Goal: Information Seeking & Learning: Find specific fact

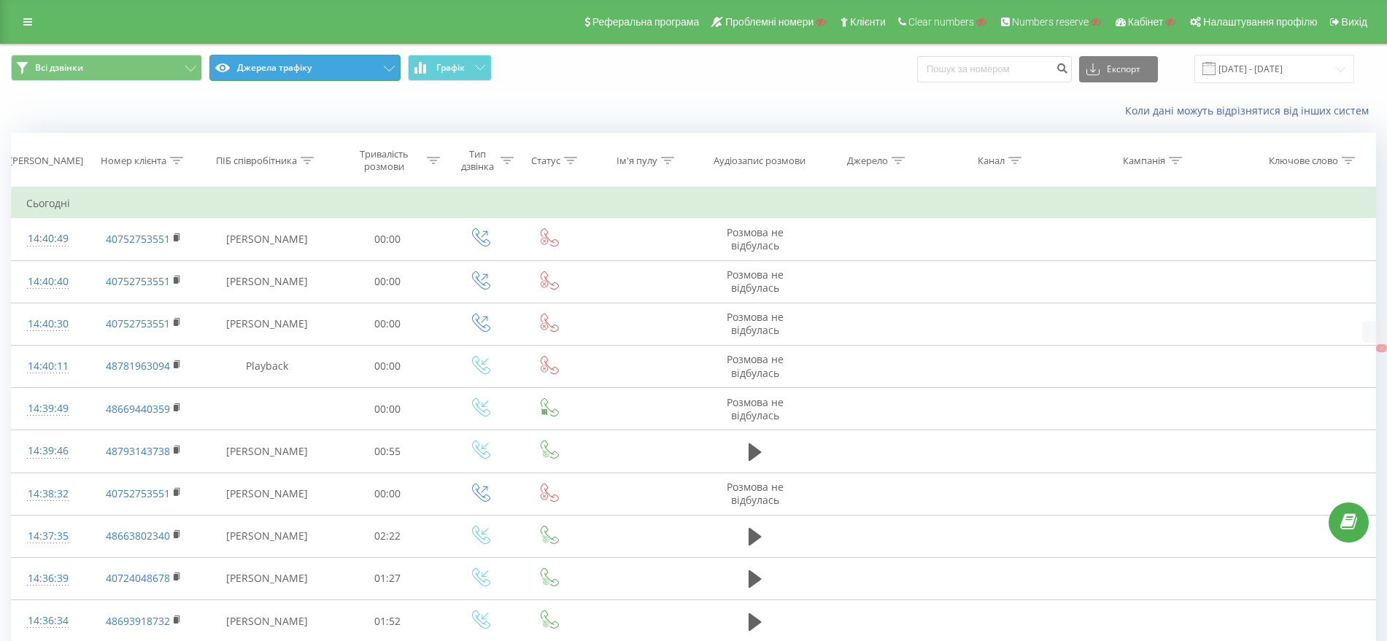
click at [304, 61] on button "Джерела трафіку" at bounding box center [304, 68] width 191 height 26
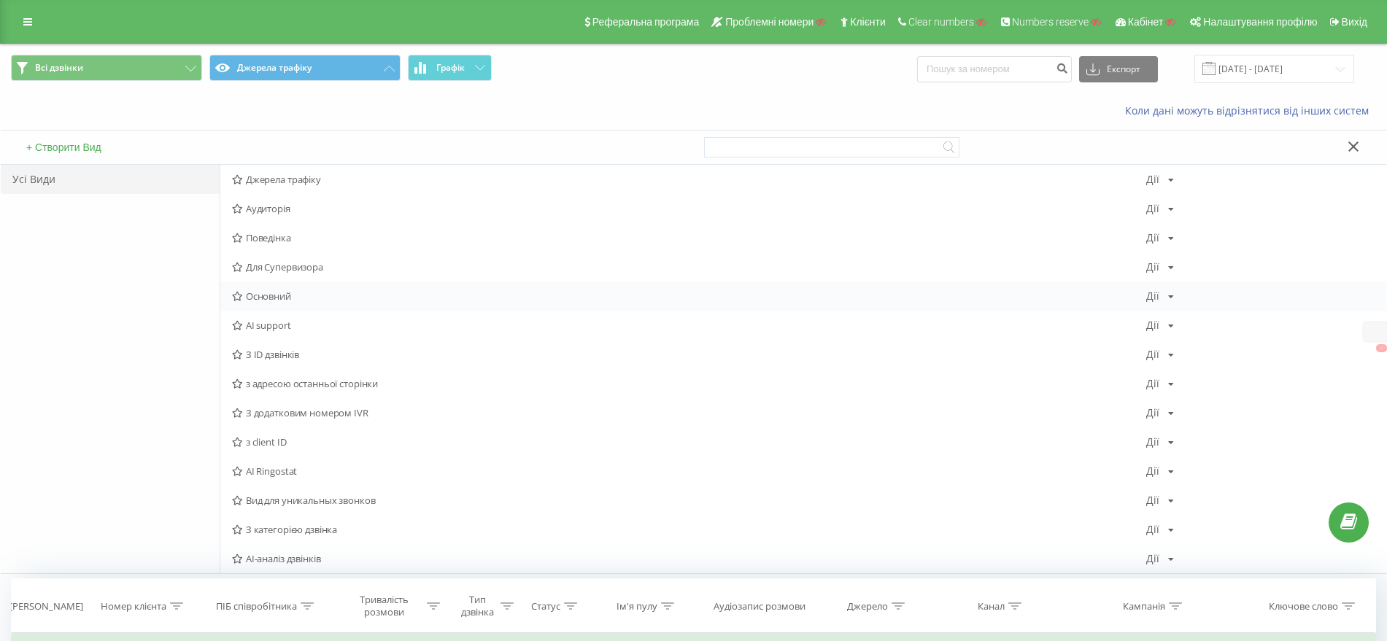
click at [271, 297] on span "Основний" at bounding box center [689, 296] width 914 height 10
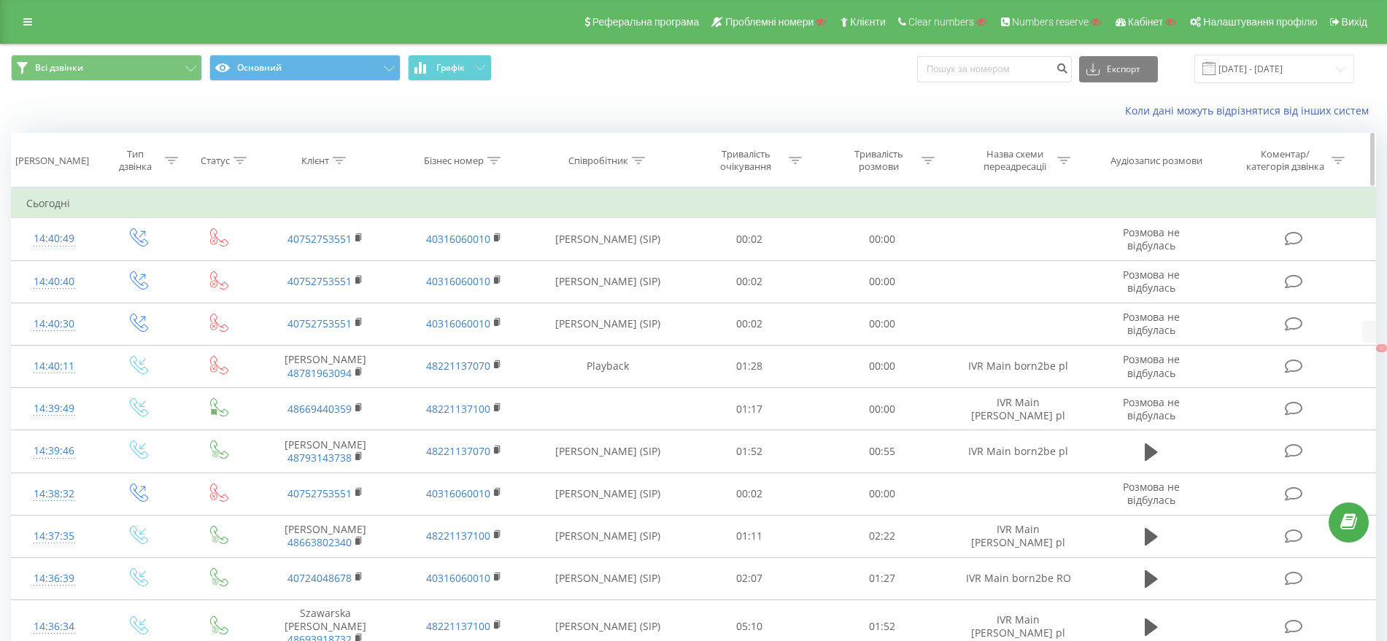
click at [338, 159] on icon at bounding box center [339, 160] width 13 height 7
click at [320, 258] on input "text" at bounding box center [326, 265] width 128 height 26
paste input "40753145133"
click at [357, 290] on span "OK" at bounding box center [356, 293] width 41 height 23
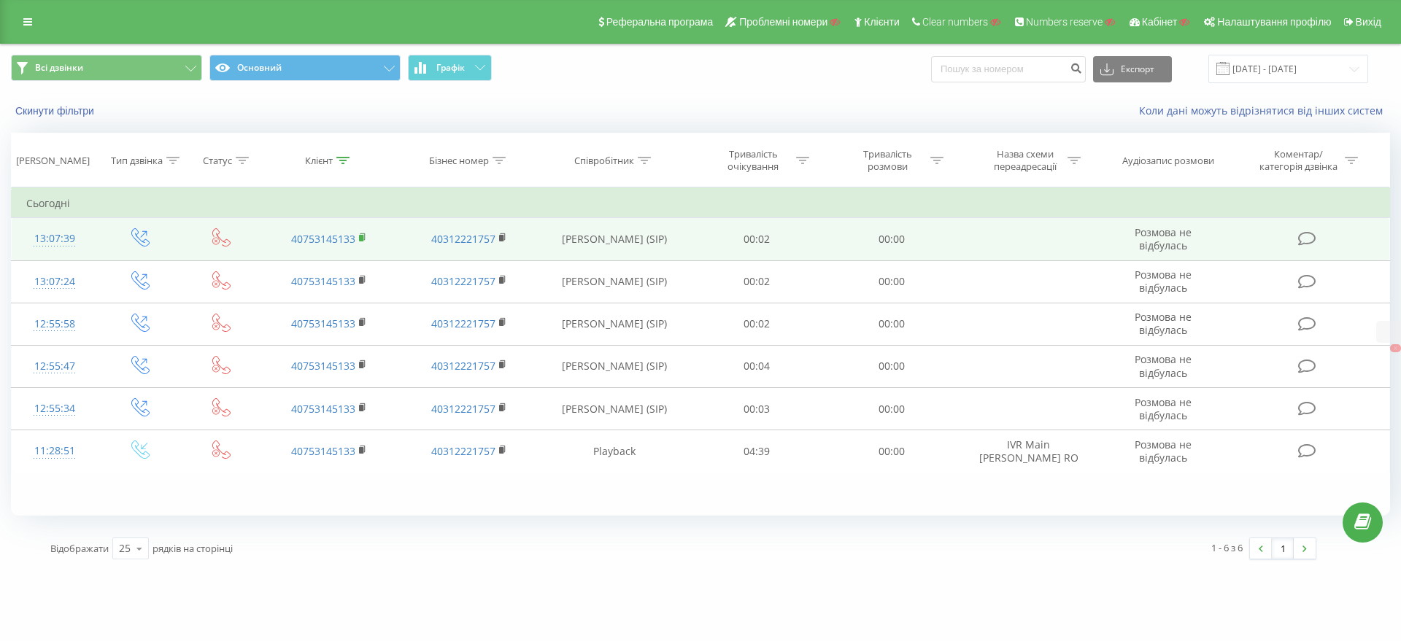
click at [361, 233] on icon at bounding box center [363, 238] width 8 height 10
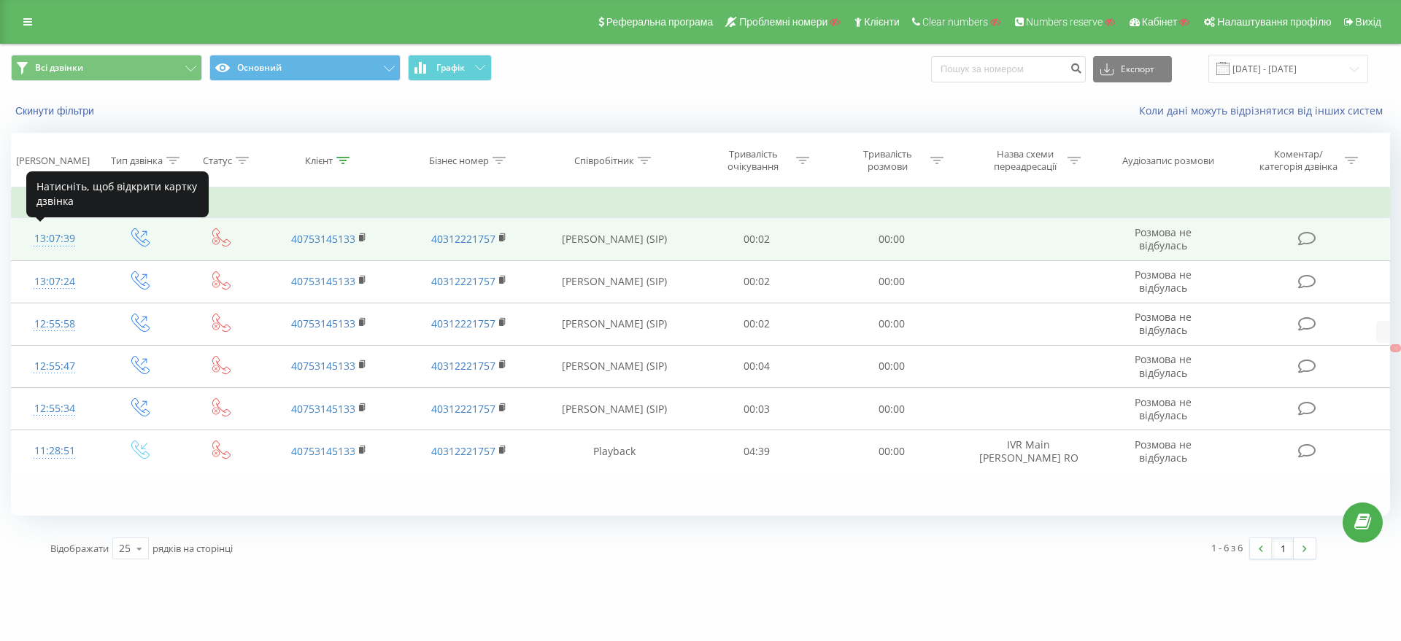
click at [51, 240] on div "13:07:39" at bounding box center [54, 239] width 57 height 28
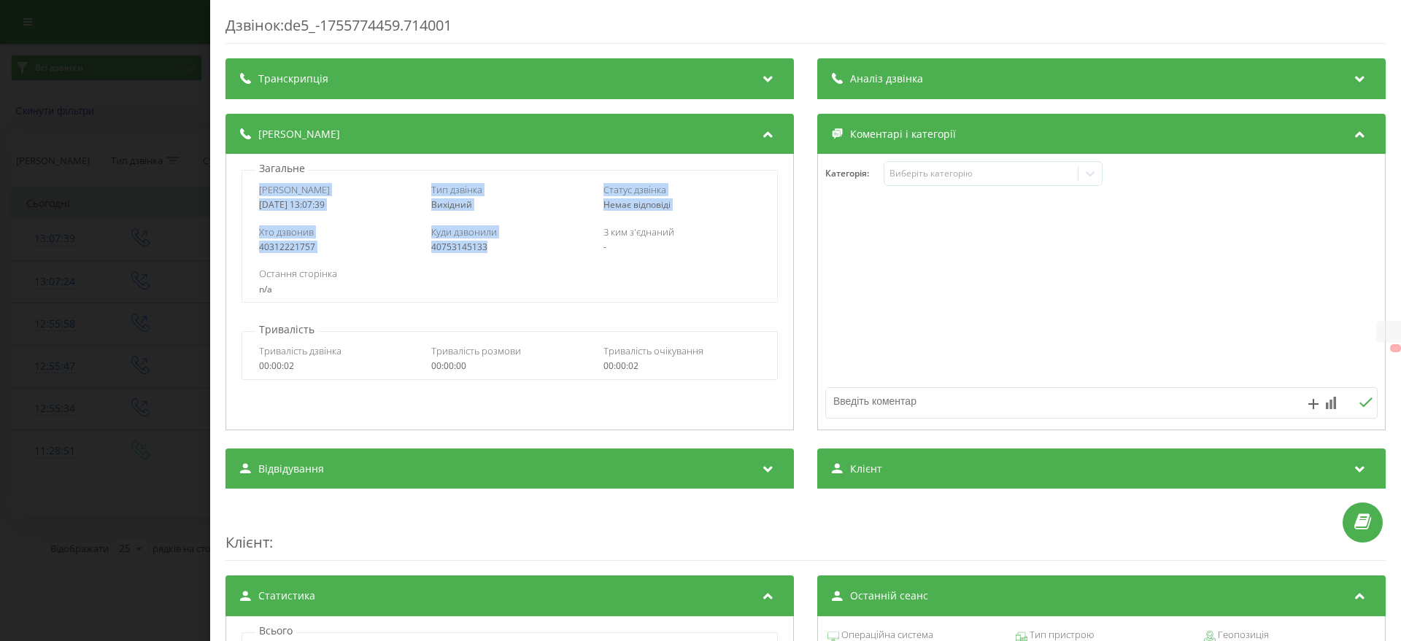
drag, startPoint x: 251, startPoint y: 187, endPoint x: 506, endPoint y: 249, distance: 261.9
click at [506, 249] on div "Дата дзвінка [DATE] 13:07:39 Тип дзвінка Вихідний Статус дзвінка Немає відповід…" at bounding box center [508, 236] width 535 height 133
copy div "Дата дзвінка [DATE] 13:07:39 Тип дзвінка Вихідний Статус дзвінка Немає відповід…"
click at [145, 179] on div "Дзвінок : de5_-1755774459.714001 Транскрипція Для AI-аналізу майбутніх дзвінків…" at bounding box center [700, 320] width 1401 height 641
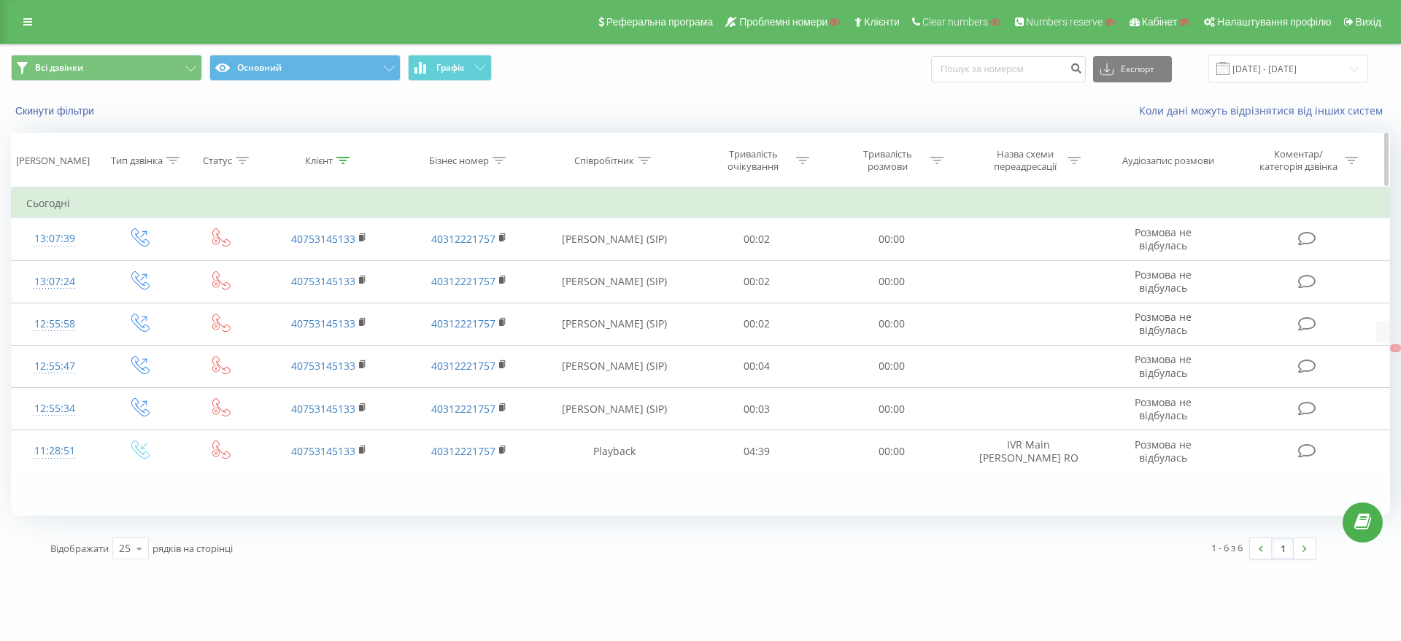
click at [347, 163] on icon at bounding box center [342, 160] width 13 height 7
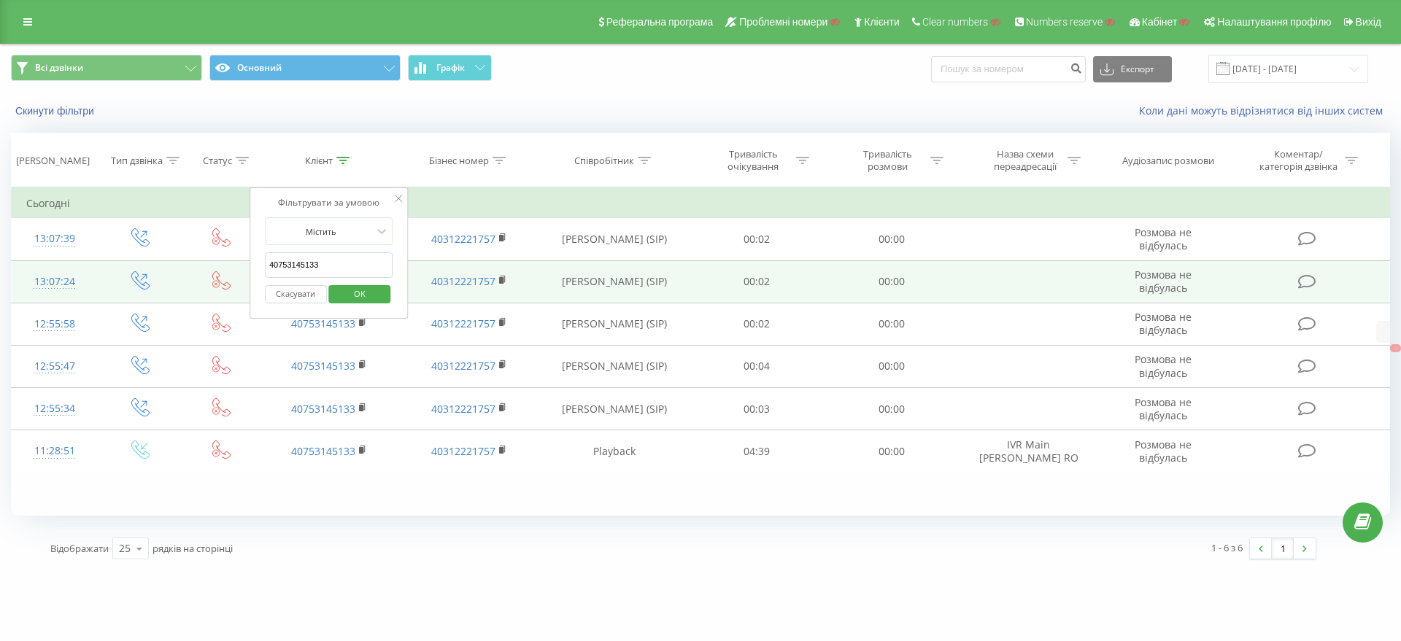
drag, startPoint x: 331, startPoint y: 267, endPoint x: 188, endPoint y: 266, distance: 143.0
click at [189, 266] on table "Фільтрувати за умовою Дорівнює Введіть значення Скасувати OK Фільтрувати за умо…" at bounding box center [700, 329] width 1379 height 285
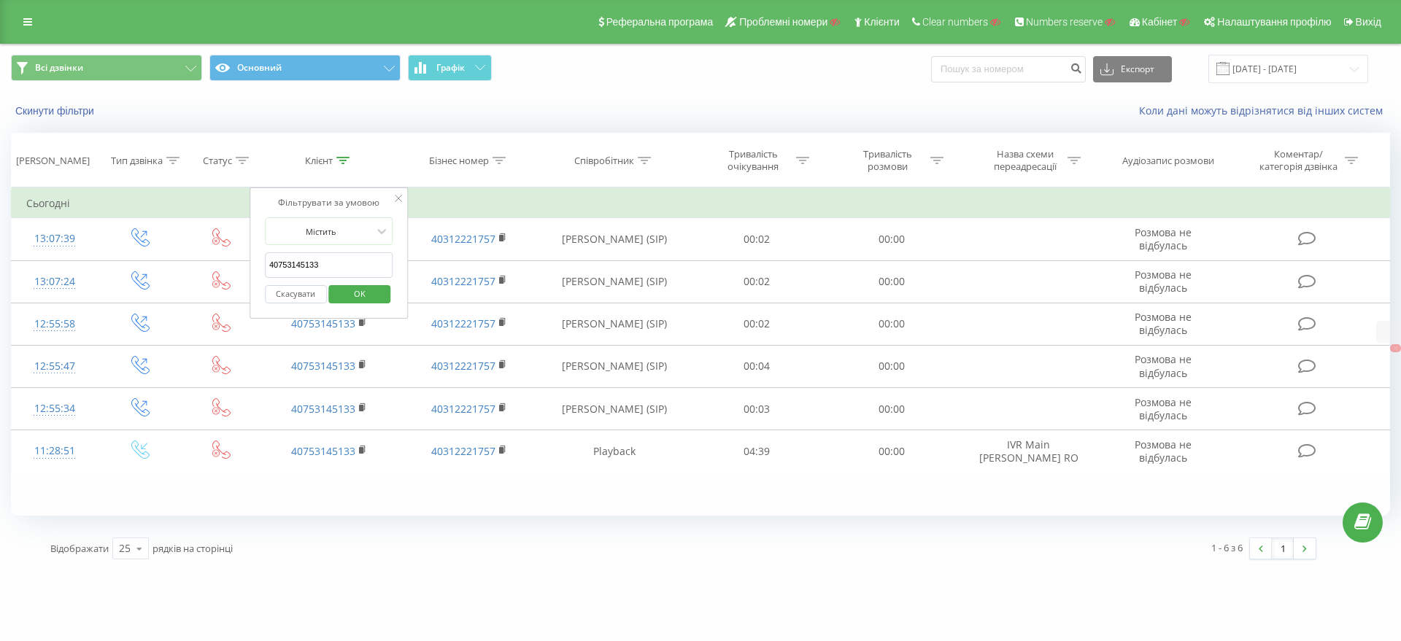
paste input "28996026"
type input "40728996026"
click at [359, 295] on span "OK" at bounding box center [359, 293] width 41 height 23
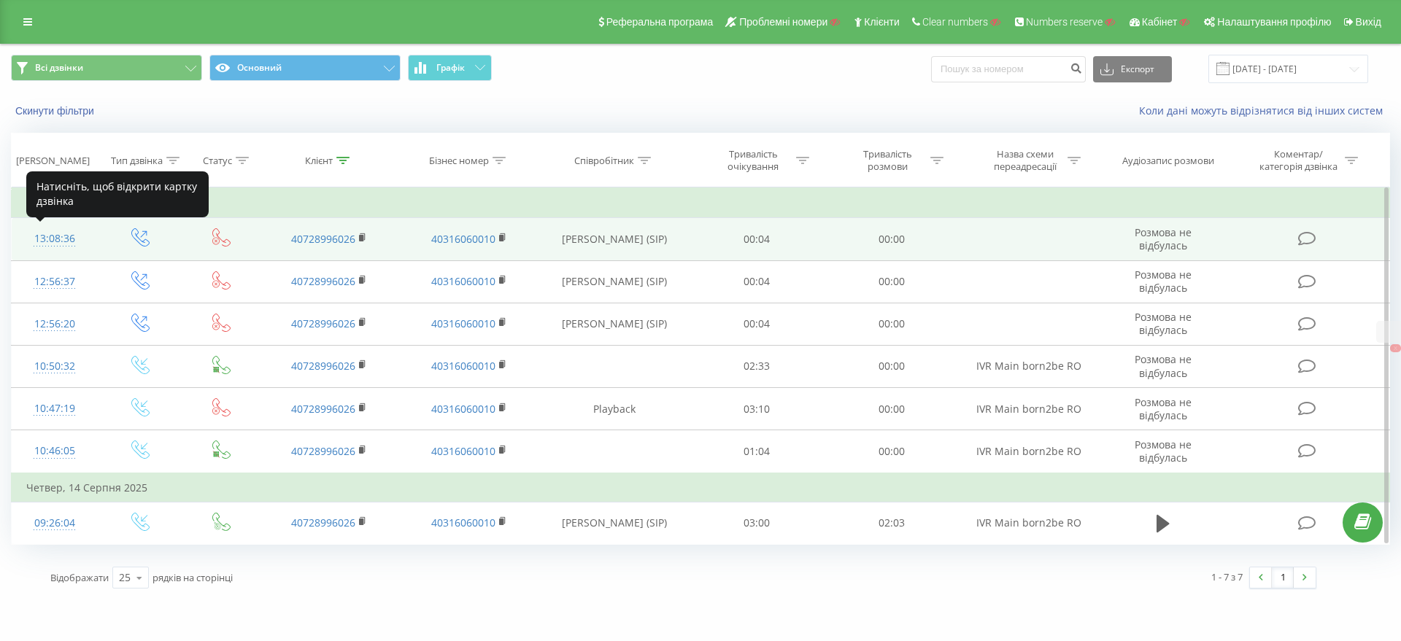
click at [58, 239] on div "13:08:36" at bounding box center [54, 239] width 57 height 28
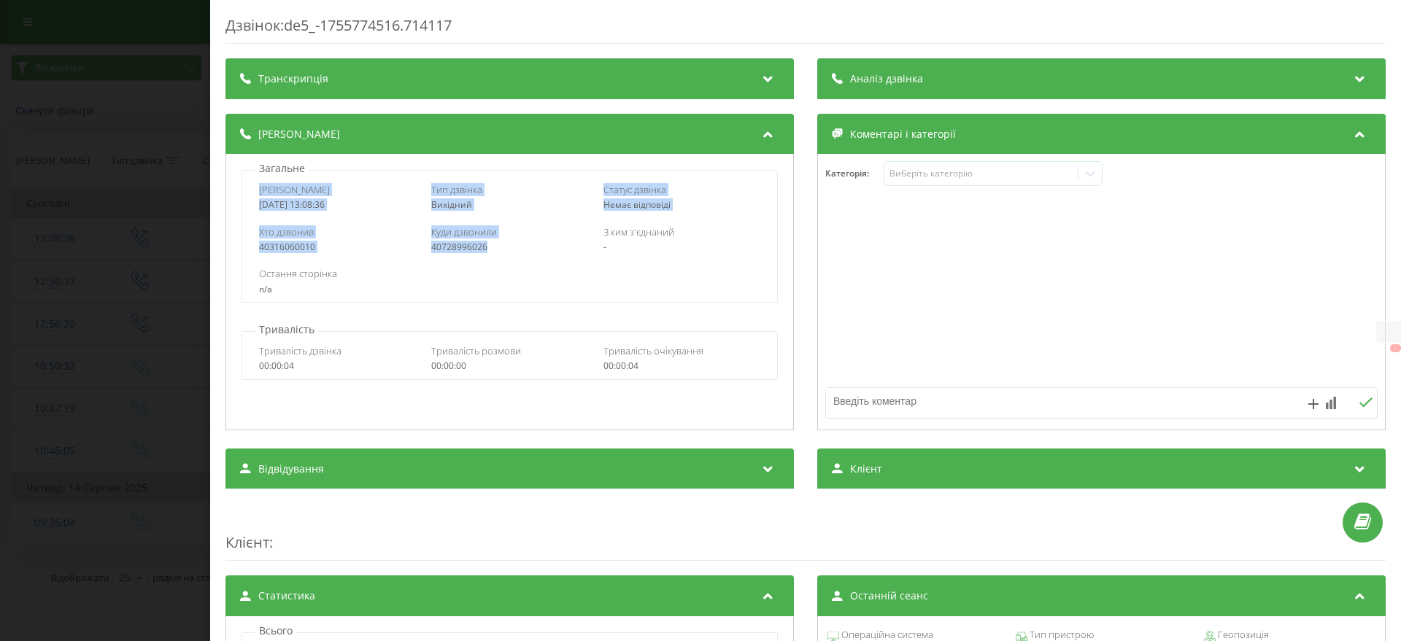
drag, startPoint x: 253, startPoint y: 191, endPoint x: 495, endPoint y: 242, distance: 246.8
click at [495, 242] on div "Дата дзвінка [DATE] 13:08:36 Тип дзвінка Вихідний Статус дзвінка Немає відповід…" at bounding box center [508, 236] width 535 height 133
copy div "Дата дзвінка [DATE] 13:08:36 Тип дзвінка Вихідний Статус дзвінка Немає відповід…"
click at [130, 91] on div "Дзвінок : de5_-1755774516.714117 Транскрипція Для AI-аналізу майбутніх дзвінків…" at bounding box center [700, 320] width 1401 height 641
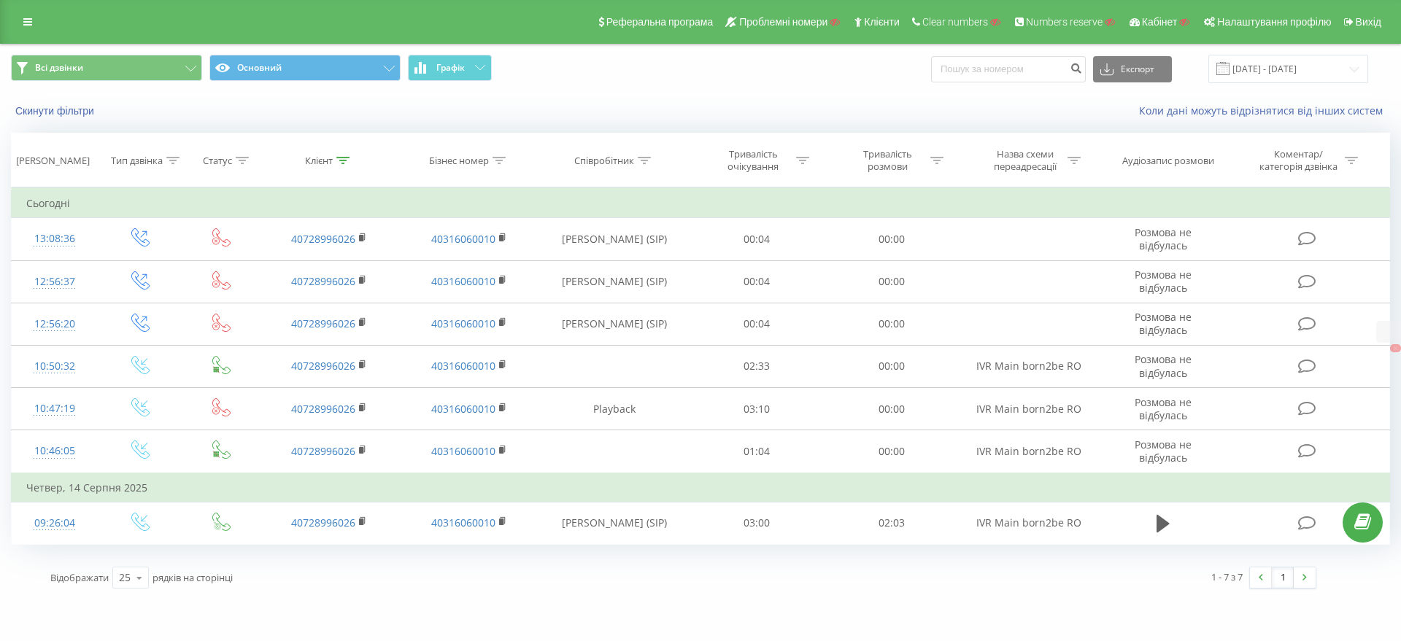
drag, startPoint x: 17, startPoint y: 15, endPoint x: 23, endPoint y: 28, distance: 13.7
click at [18, 15] on link at bounding box center [28, 22] width 26 height 20
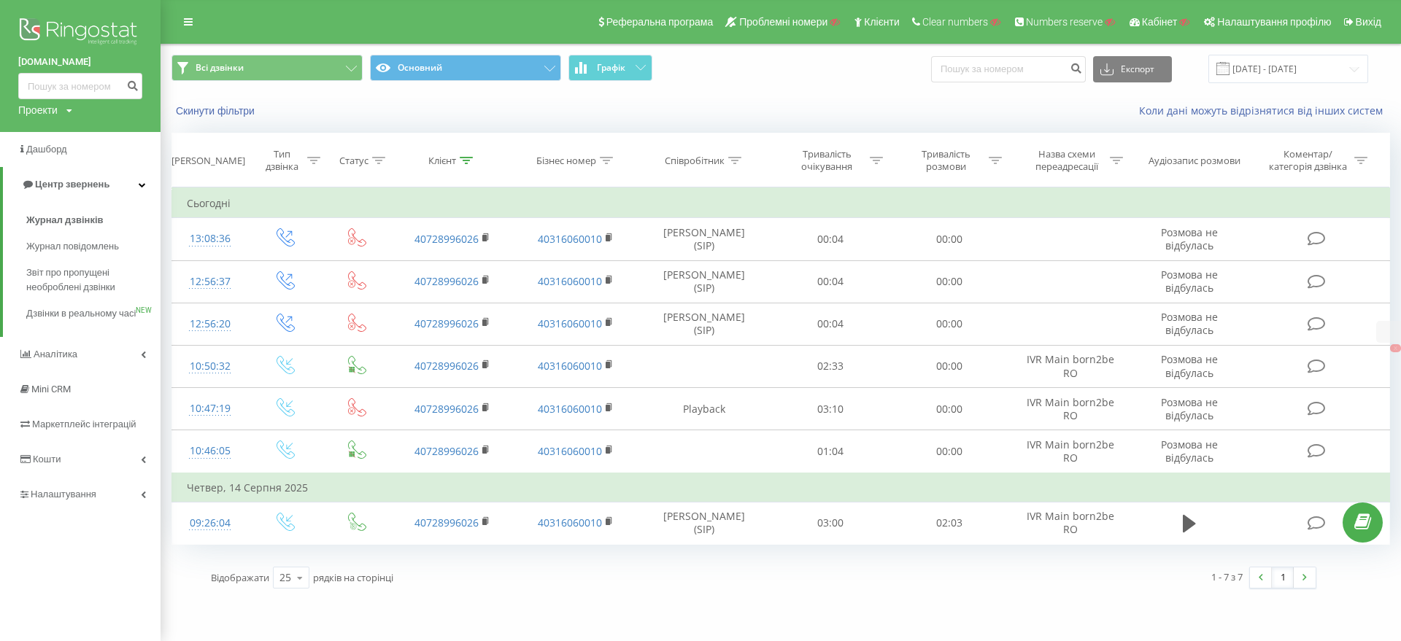
click at [32, 115] on div "Проекти" at bounding box center [37, 110] width 39 height 15
click at [34, 133] on input "text" at bounding box center [59, 132] width 73 height 21
paste input "[DOMAIN_NAME]"
type input "[DOMAIN_NAME]"
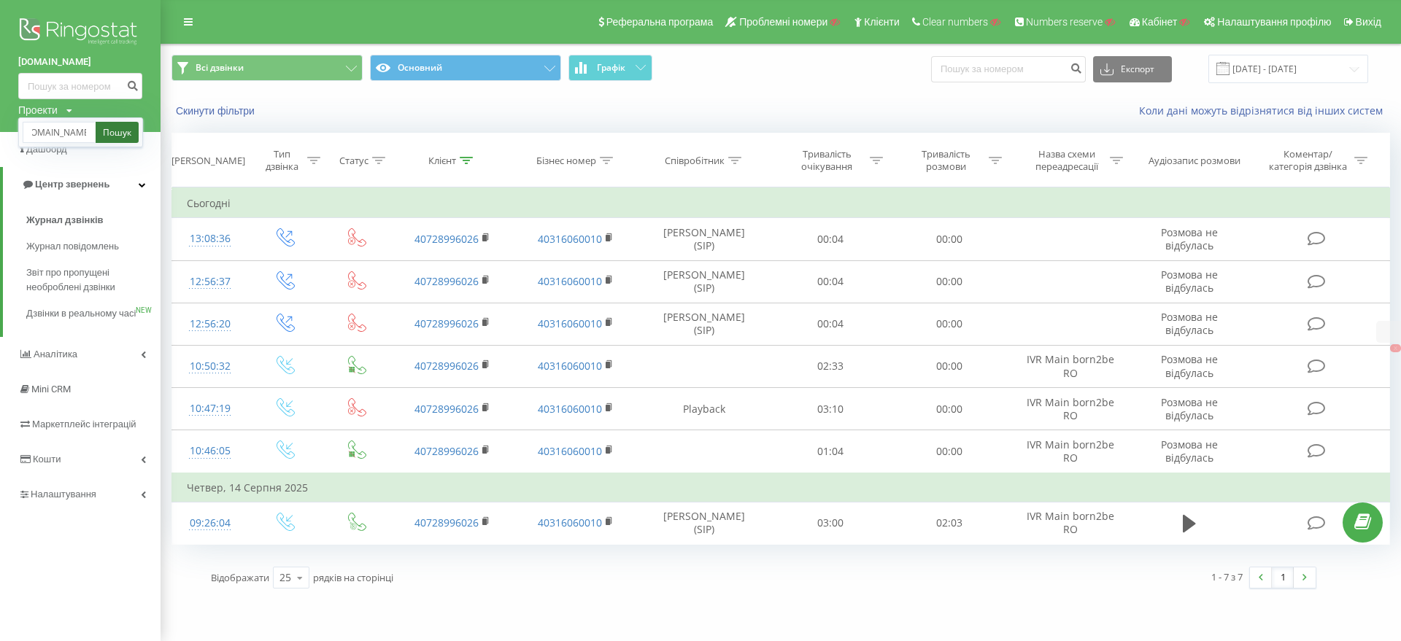
click at [112, 131] on link "Пошук" at bounding box center [117, 132] width 43 height 21
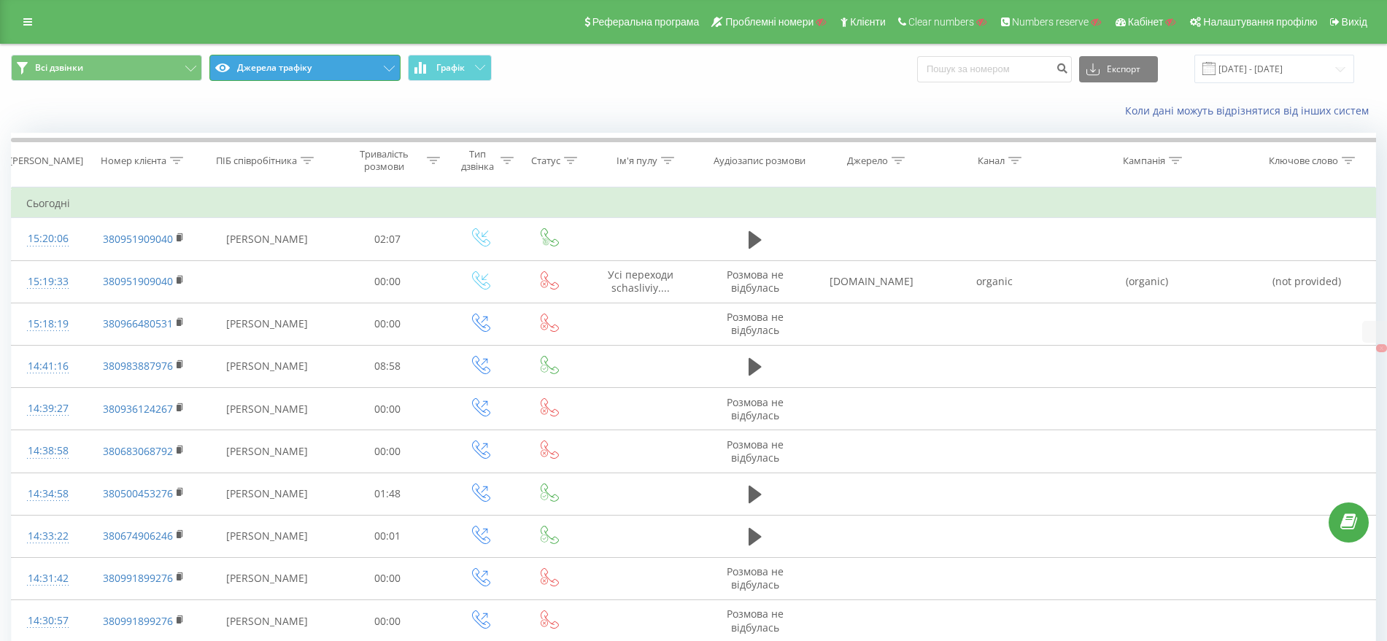
click at [281, 68] on button "Джерела трафіку" at bounding box center [304, 68] width 191 height 26
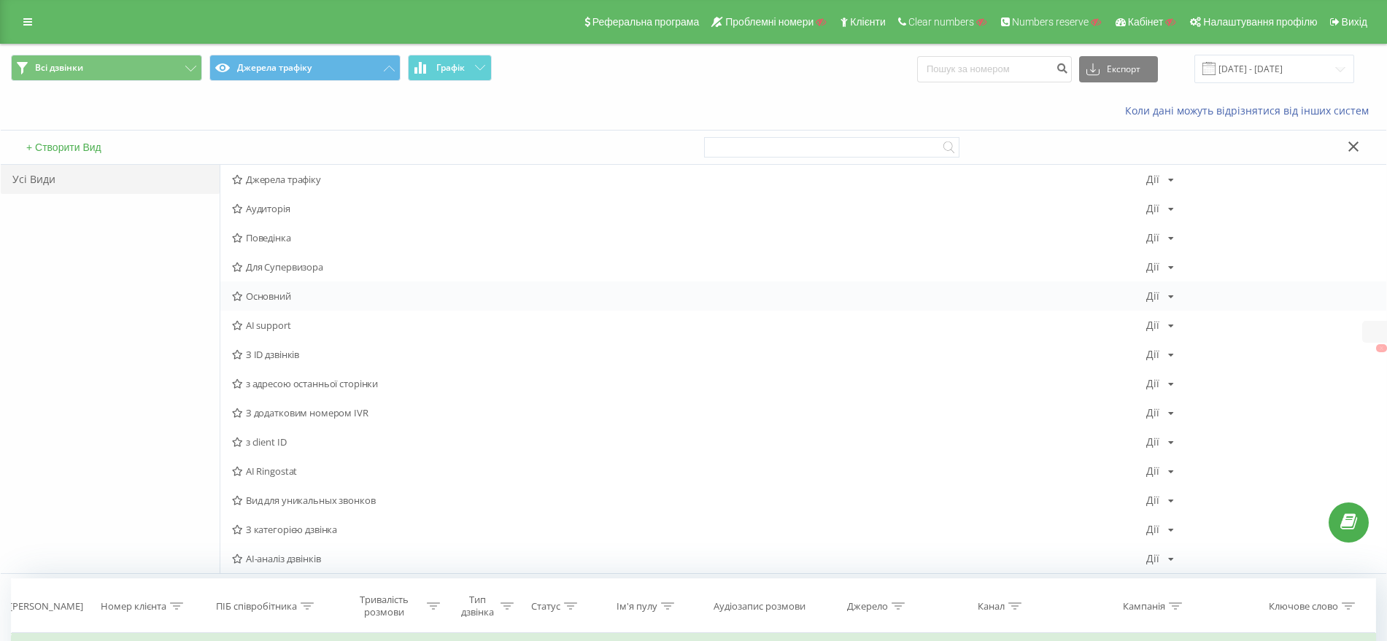
click at [279, 299] on span "Основний" at bounding box center [689, 296] width 914 height 10
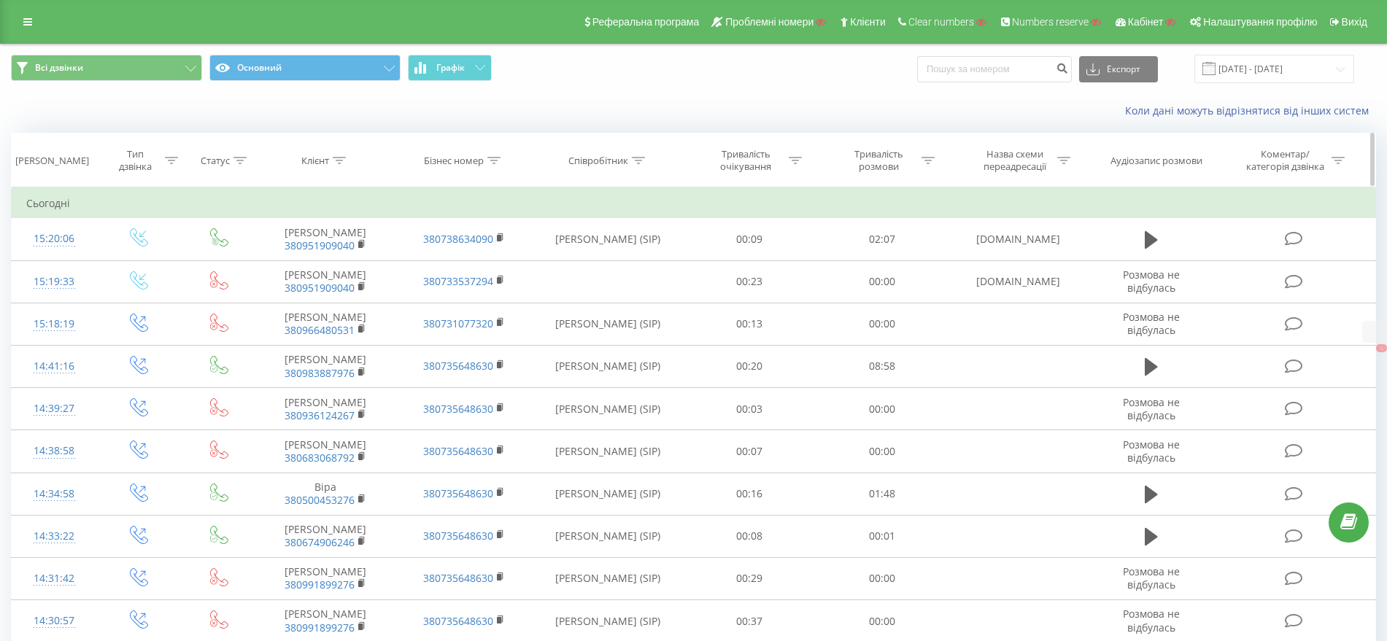
click at [338, 162] on icon at bounding box center [339, 160] width 13 height 7
click at [288, 257] on input "text" at bounding box center [326, 265] width 128 height 26
paste input "380676391305"
click at [343, 294] on span "OK" at bounding box center [356, 293] width 41 height 23
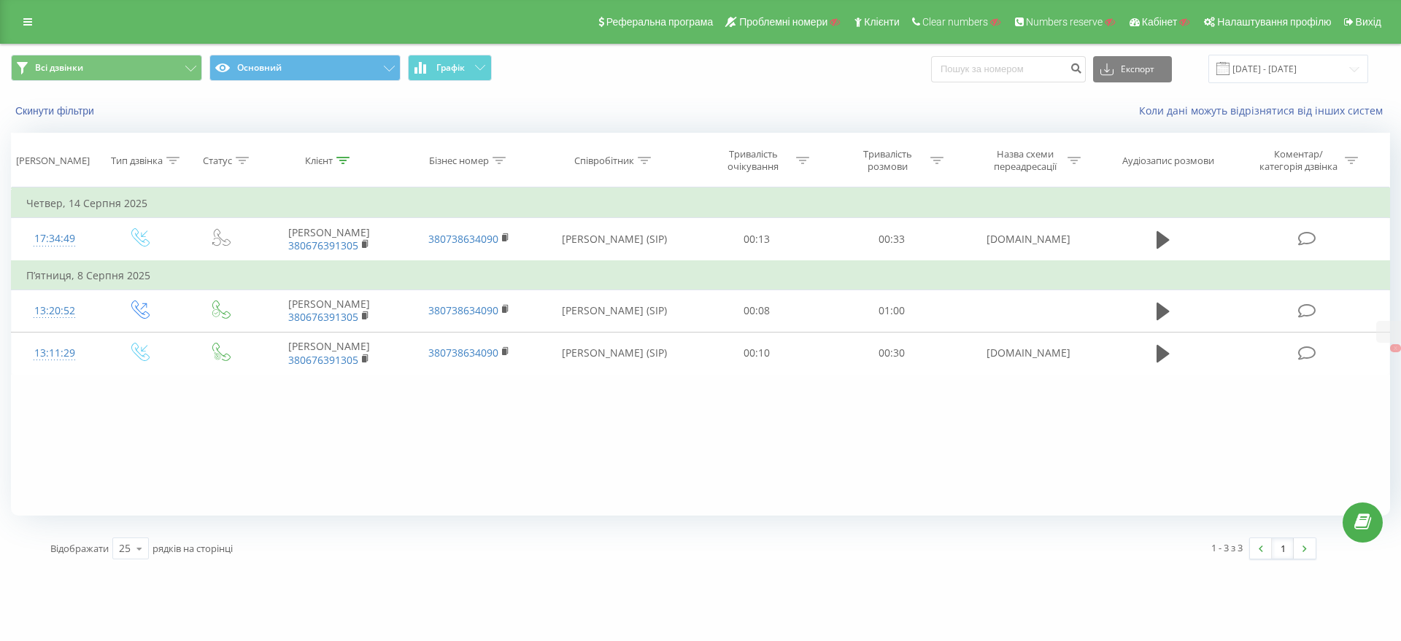
drag, startPoint x: 872, startPoint y: 569, endPoint x: 913, endPoint y: 581, distance: 42.7
click at [872, 569] on div "1 - 3 з 3 1" at bounding box center [1005, 548] width 643 height 42
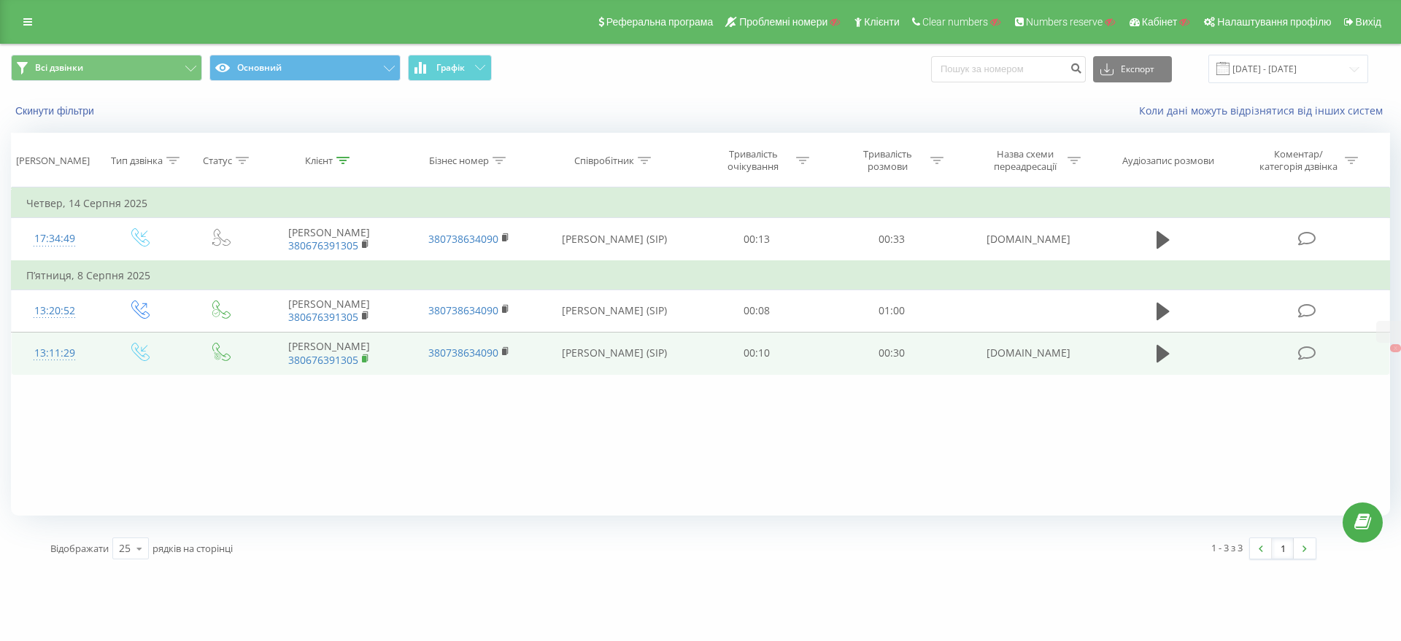
click at [366, 363] on rect at bounding box center [364, 359] width 4 height 7
click at [506, 357] on icon at bounding box center [506, 352] width 8 height 10
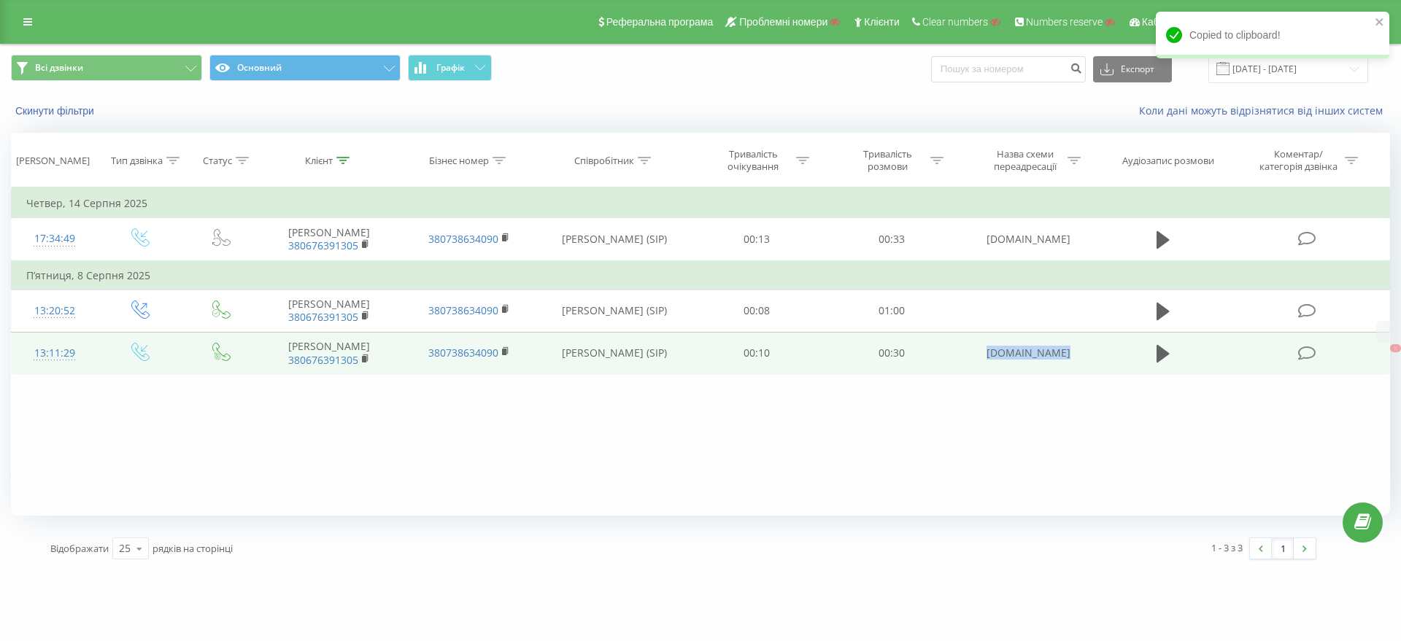
drag, startPoint x: 1088, startPoint y: 378, endPoint x: 991, endPoint y: 378, distance: 96.3
click at [991, 374] on tr "13:11:29 Мотренко Валентина Миколаївна 380676391305 380738634090 Марина Точка (…" at bounding box center [701, 353] width 1378 height 42
copy tr "schasliviy.dp.ua"
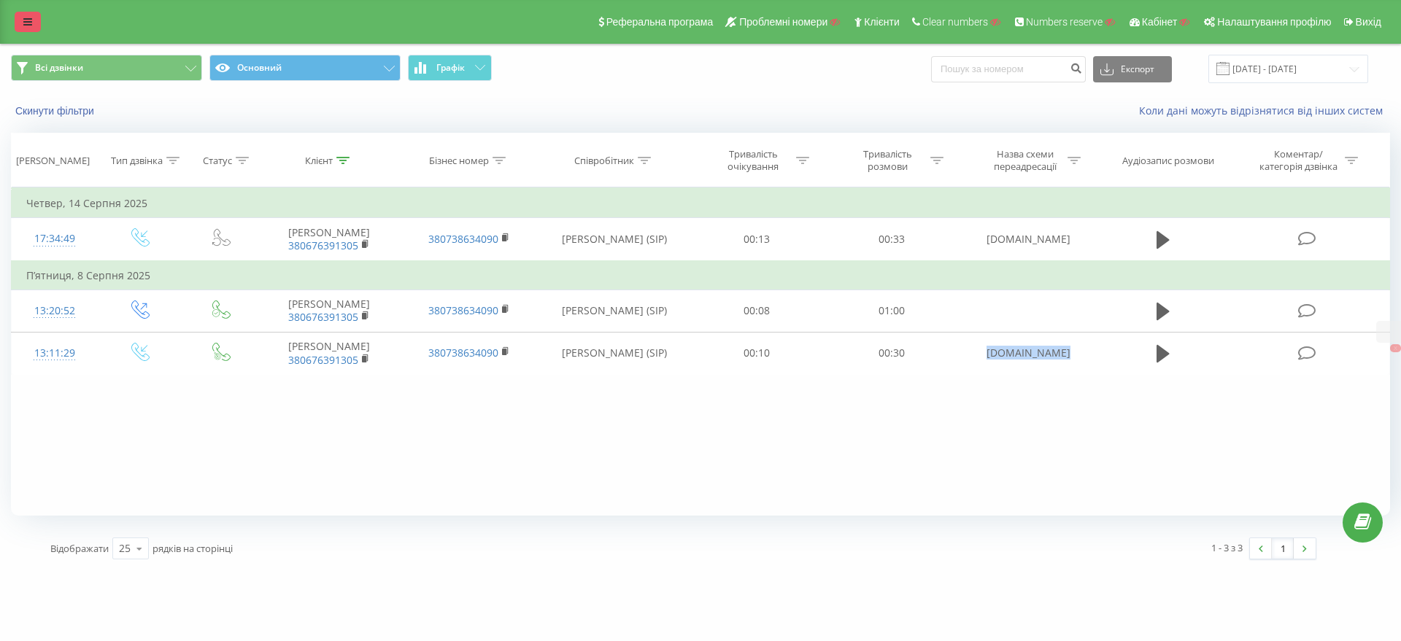
click at [18, 28] on link at bounding box center [28, 22] width 26 height 20
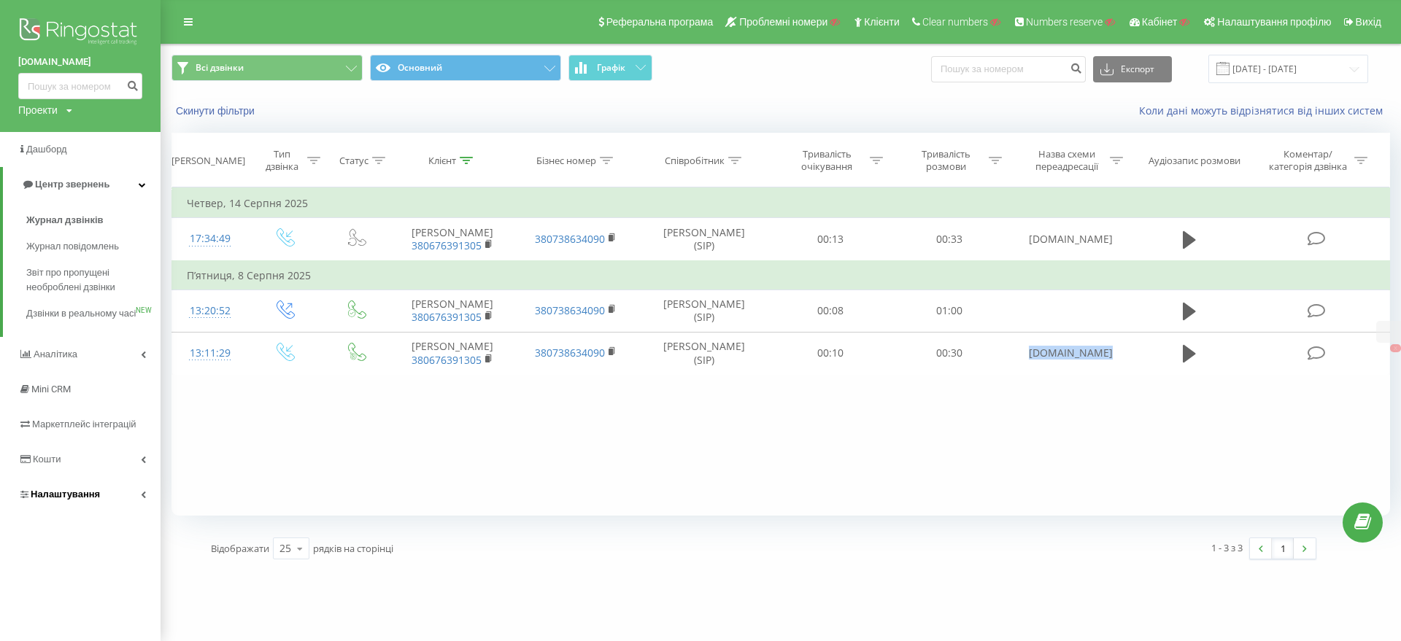
click at [69, 500] on span "Налаштування" at bounding box center [65, 494] width 69 height 11
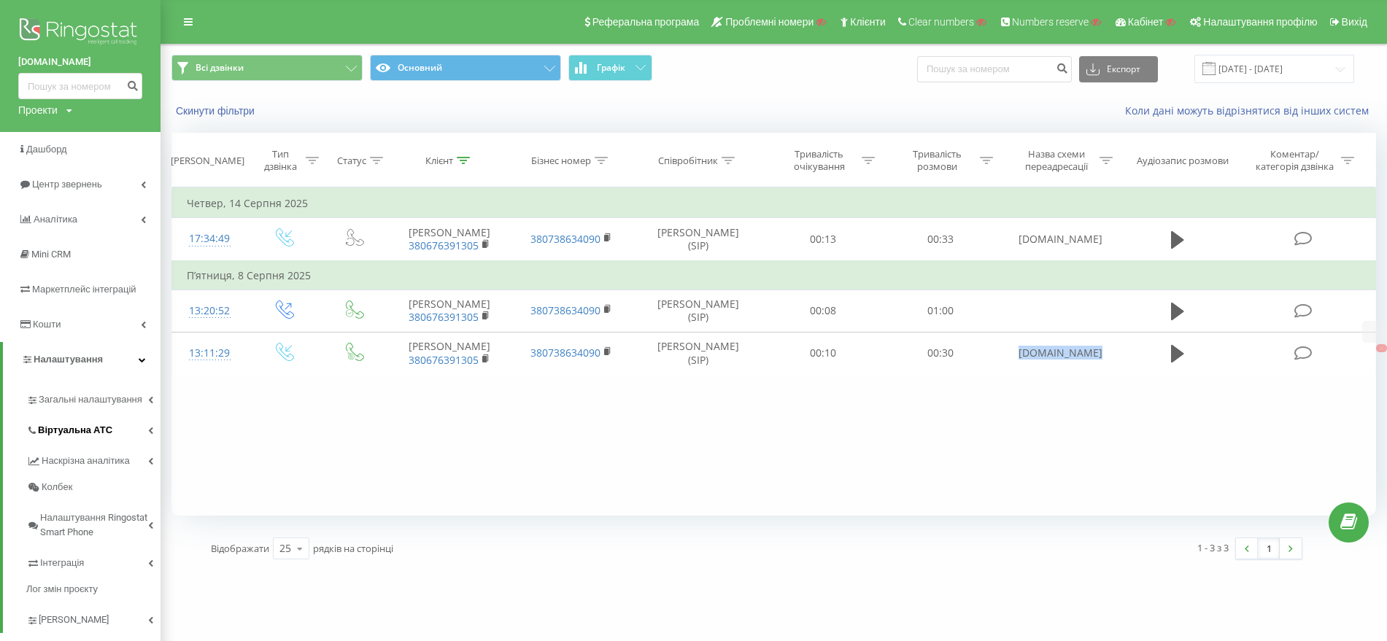
click at [73, 426] on span "Віртуальна АТС" at bounding box center [75, 430] width 74 height 15
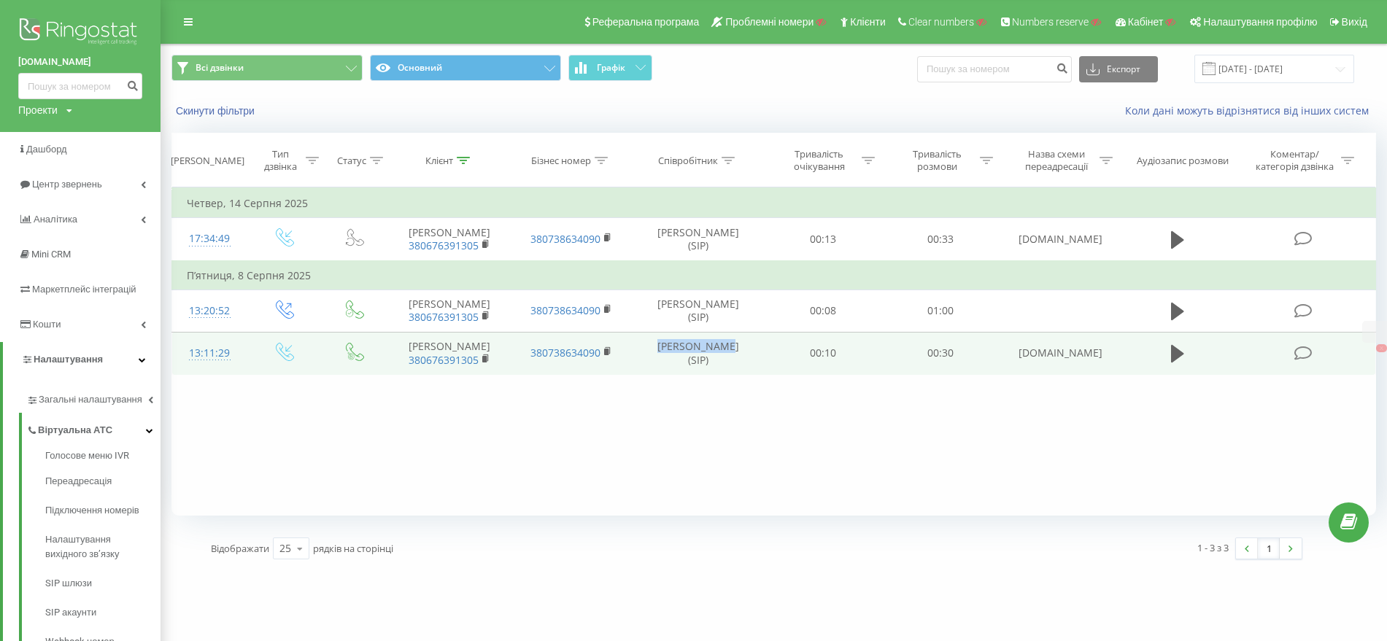
drag, startPoint x: 688, startPoint y: 420, endPoint x: 722, endPoint y: 422, distance: 33.6
click at [722, 374] on td "Марина Точка (SIP)" at bounding box center [697, 353] width 131 height 42
copy td "Марина Точка"
click at [198, 360] on div at bounding box center [210, 360] width 46 height 1
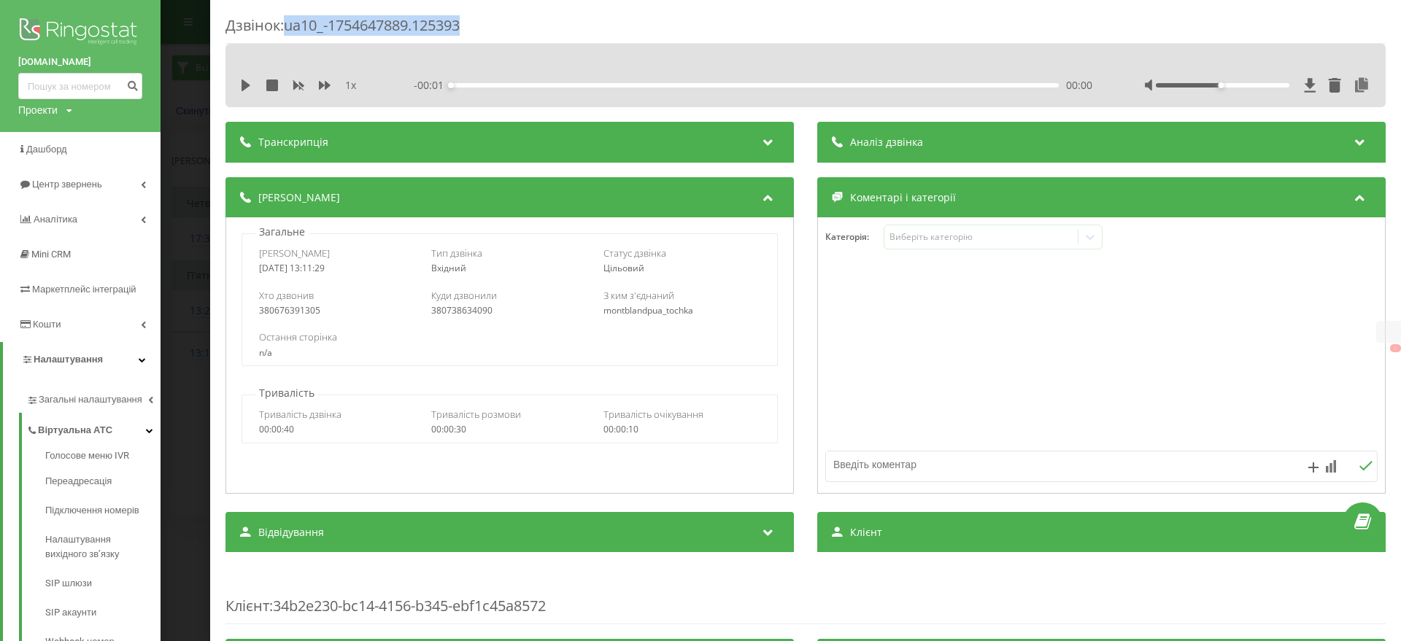
drag, startPoint x: 503, startPoint y: 21, endPoint x: 290, endPoint y: 30, distance: 213.9
click at [290, 30] on div "Дзвінок : ua10_-1754647889.125393" at bounding box center [805, 29] width 1160 height 28
copy div "ua10_-1754647889.125393"
click at [187, 193] on div "Дзвінок : ua10_-1754647889.125393 1 x - 00:30 00:00 00:00 Транскрипція Для AI-а…" at bounding box center [700, 320] width 1401 height 641
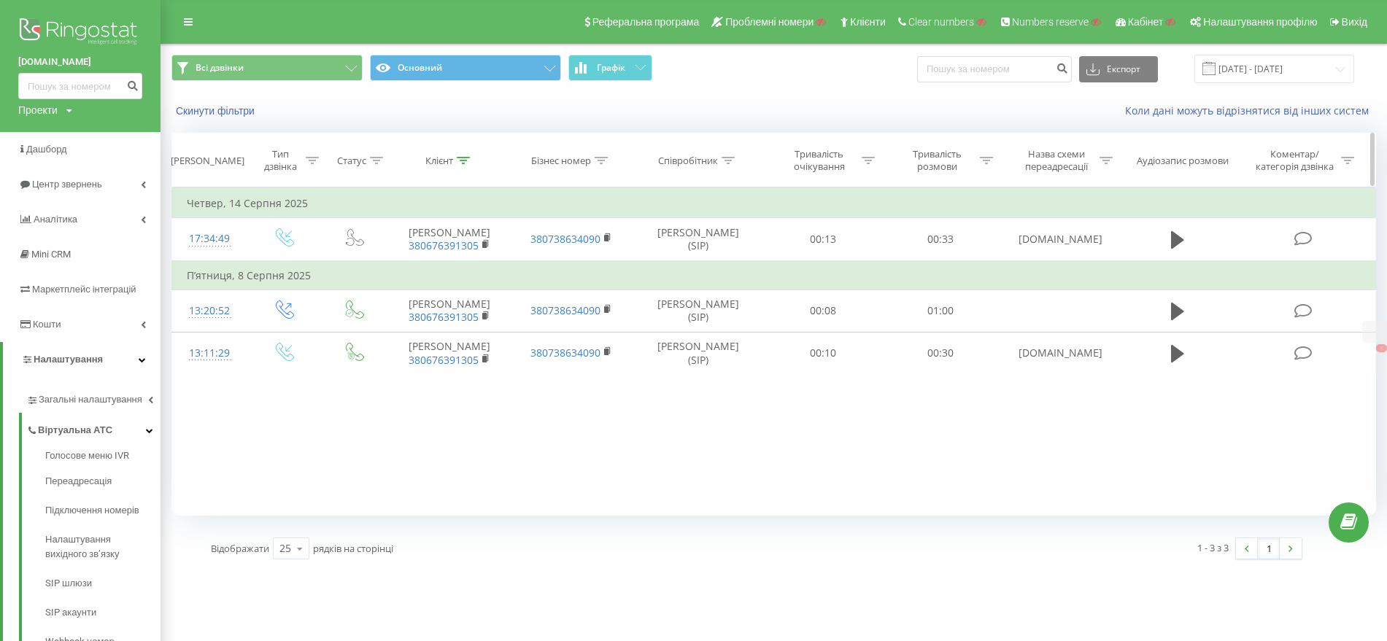
click at [465, 159] on icon at bounding box center [463, 160] width 13 height 7
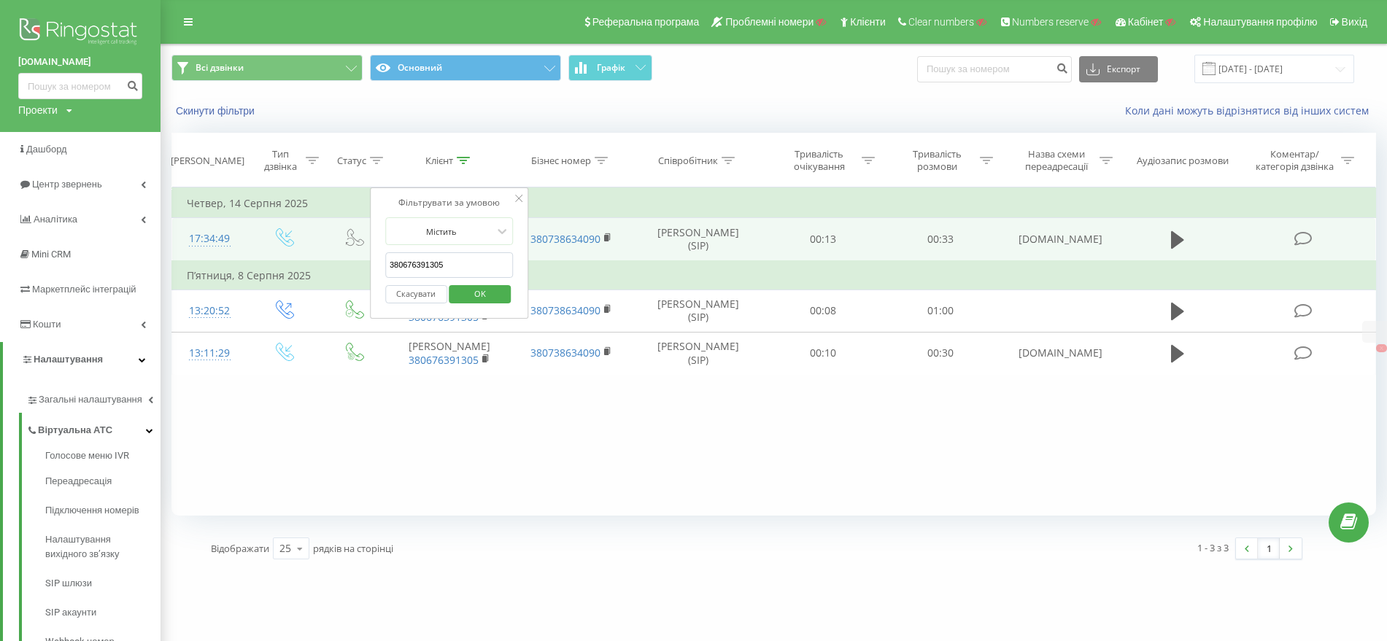
drag, startPoint x: 466, startPoint y: 260, endPoint x: 347, endPoint y: 260, distance: 118.9
click at [347, 260] on table "Фільтрувати за умовою Дорівнює Введіть значення Скасувати OK Фільтрувати за умо…" at bounding box center [773, 280] width 1204 height 187
paste input "97085008"
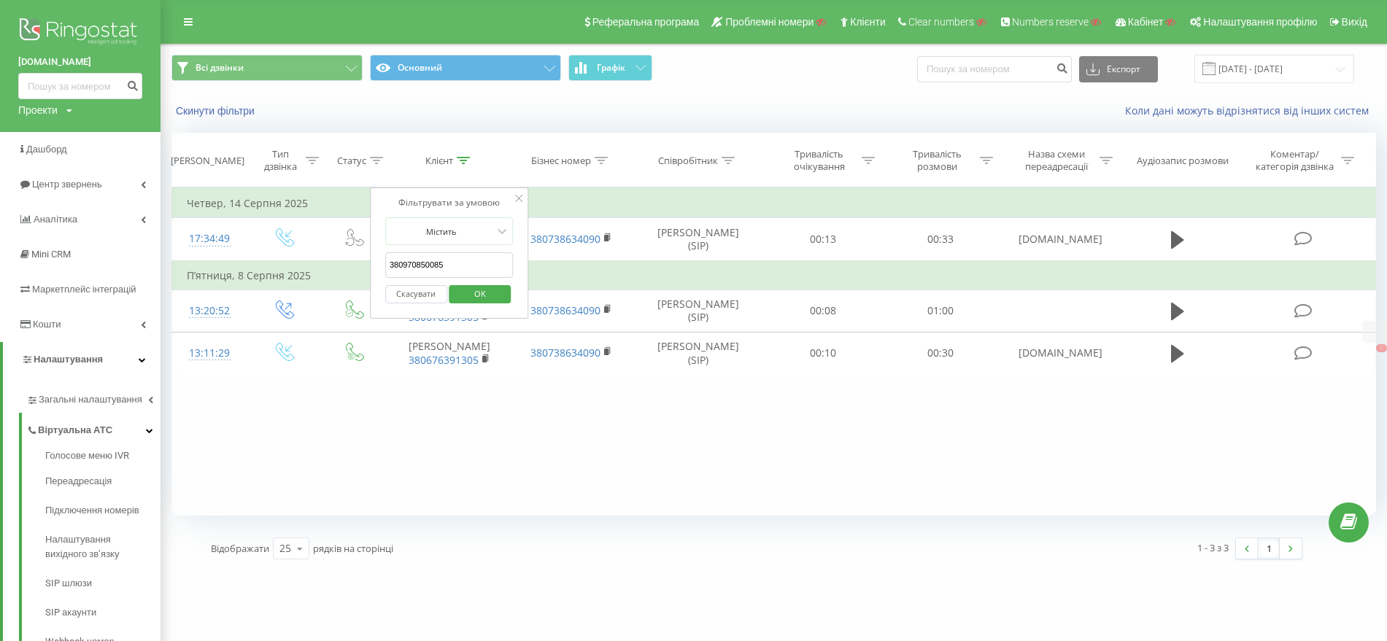
click at [486, 285] on span "OK" at bounding box center [480, 293] width 41 height 23
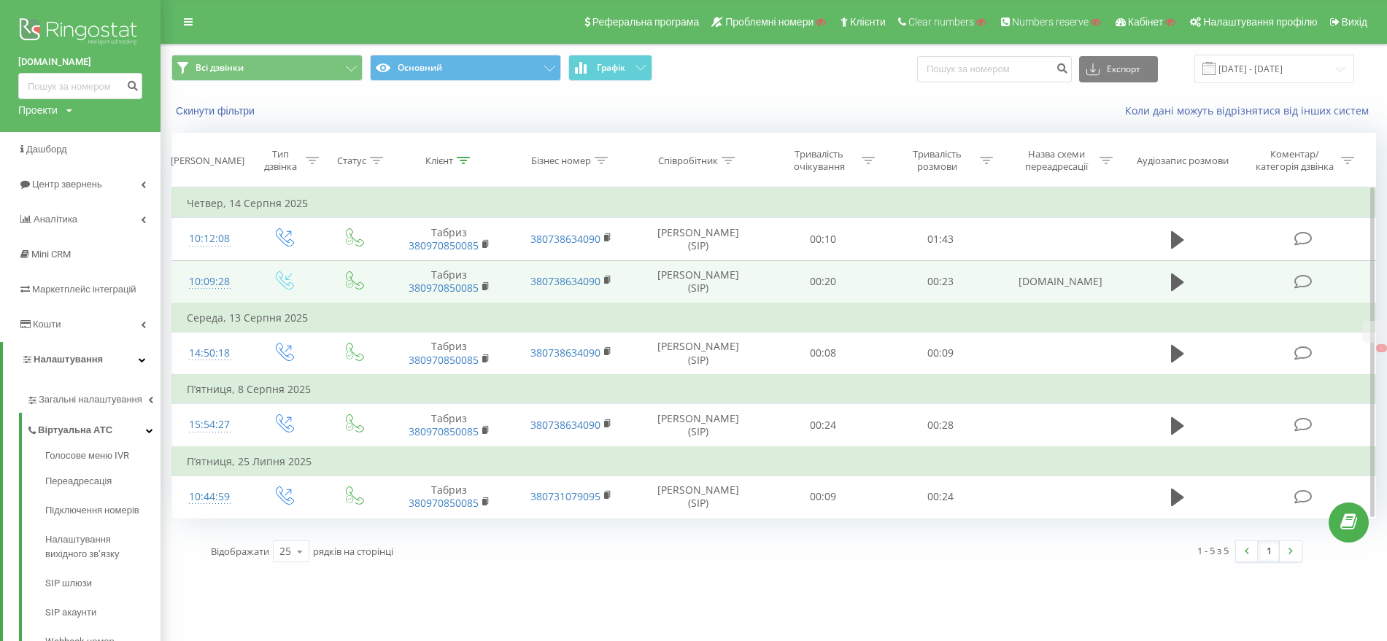
click at [218, 280] on div "10:09:28" at bounding box center [210, 282] width 46 height 28
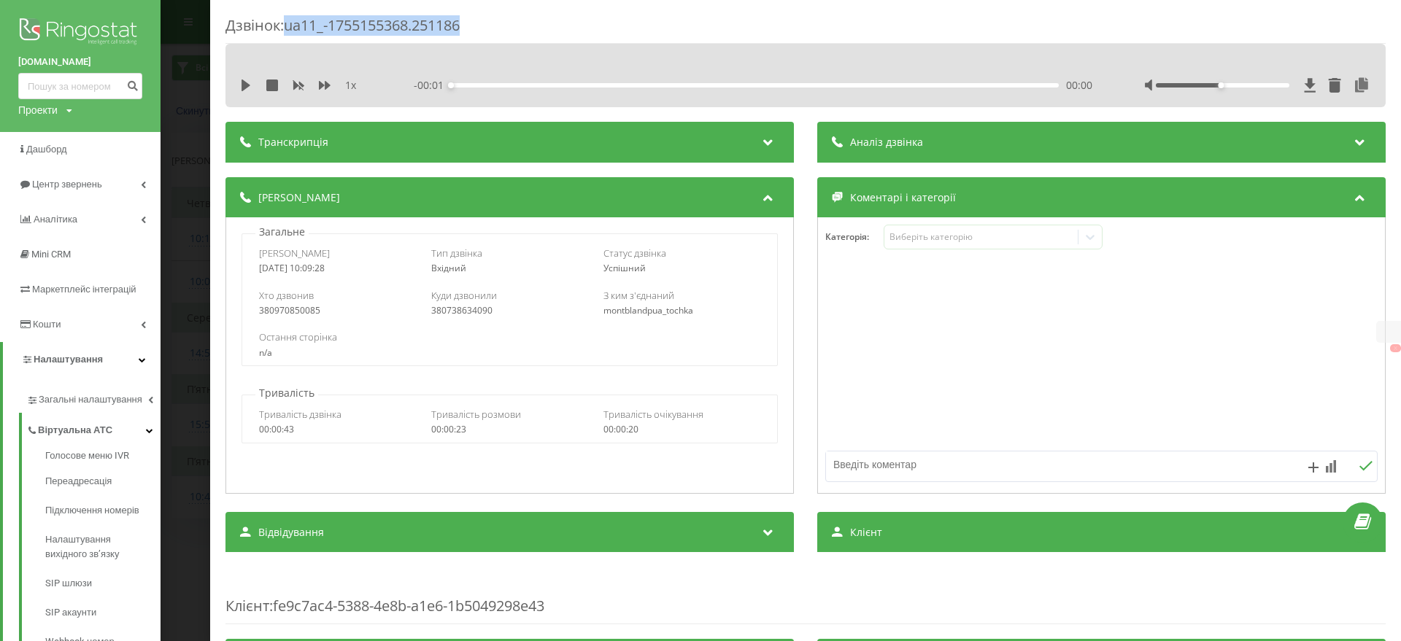
drag, startPoint x: 481, startPoint y: 23, endPoint x: 289, endPoint y: 23, distance: 191.9
click at [289, 23] on div "Дзвінок : ua11_-1755155368.251186" at bounding box center [805, 29] width 1160 height 28
copy div "ua11_-1755155368.251186"
click at [195, 274] on div "Дзвінок : ua11_-1755155368.251186 1 x - 00:23 00:00 00:00 Транскрипція Для AI-а…" at bounding box center [700, 320] width 1401 height 641
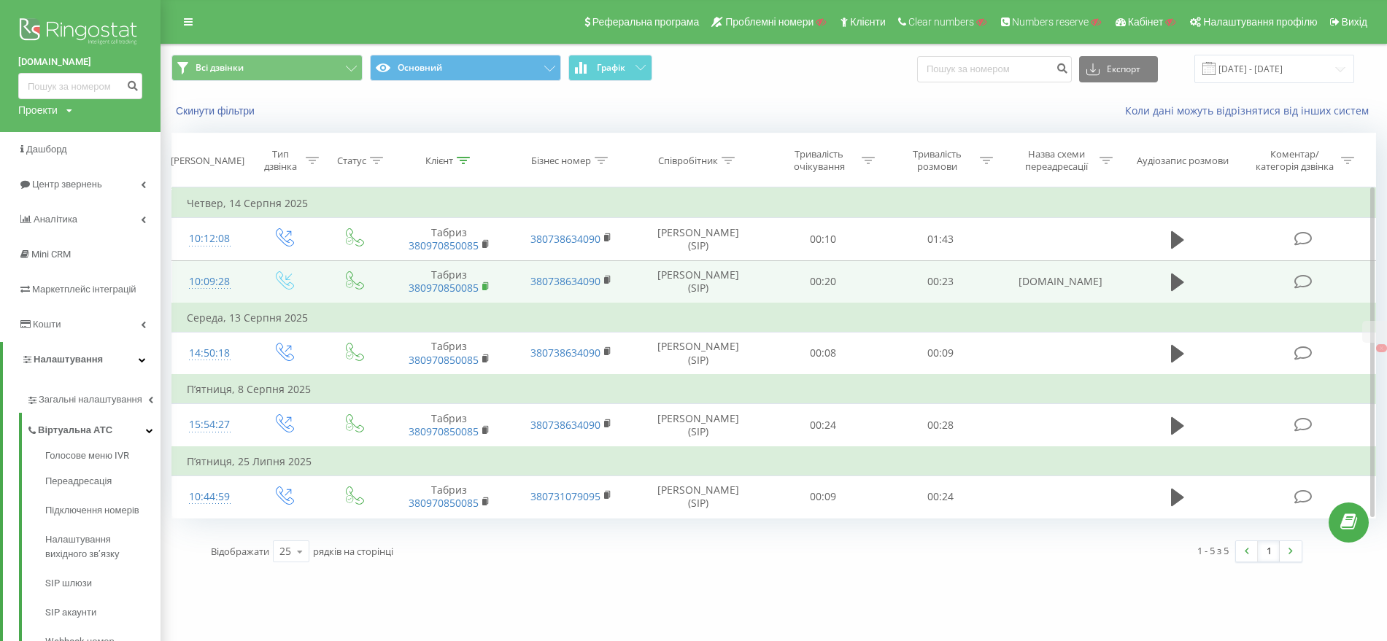
click at [486, 285] on rect at bounding box center [484, 287] width 4 height 7
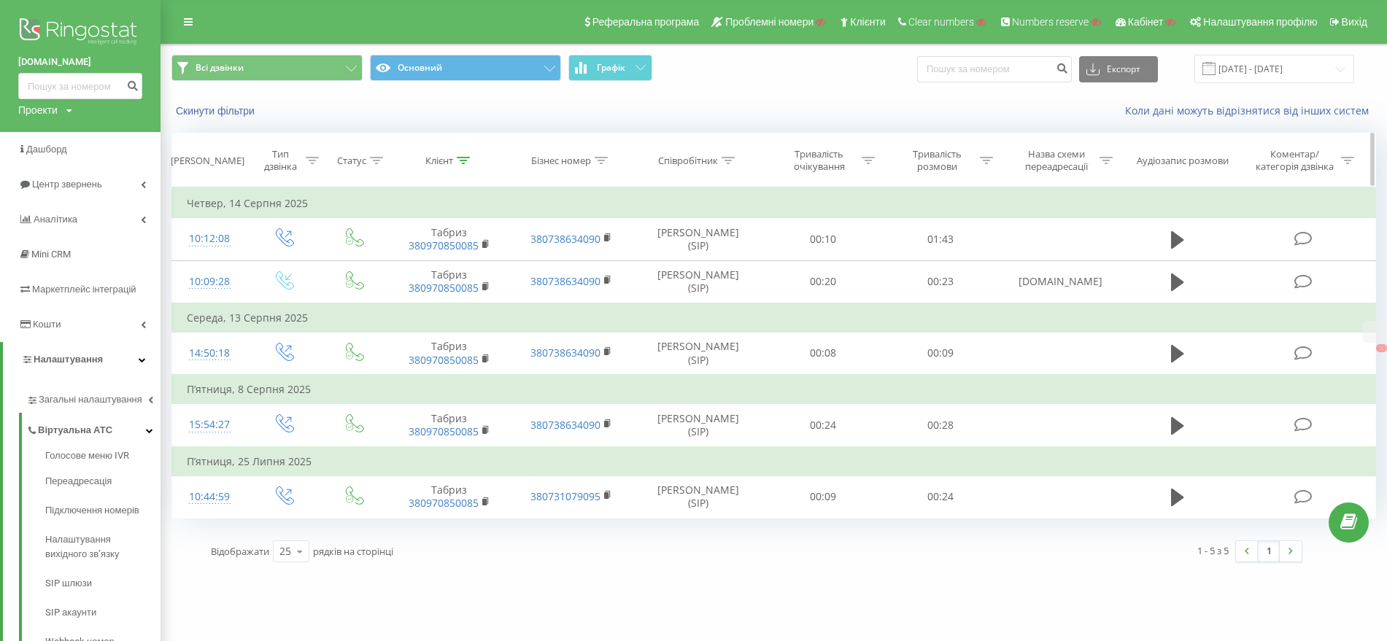
click at [467, 165] on div at bounding box center [463, 161] width 13 height 12
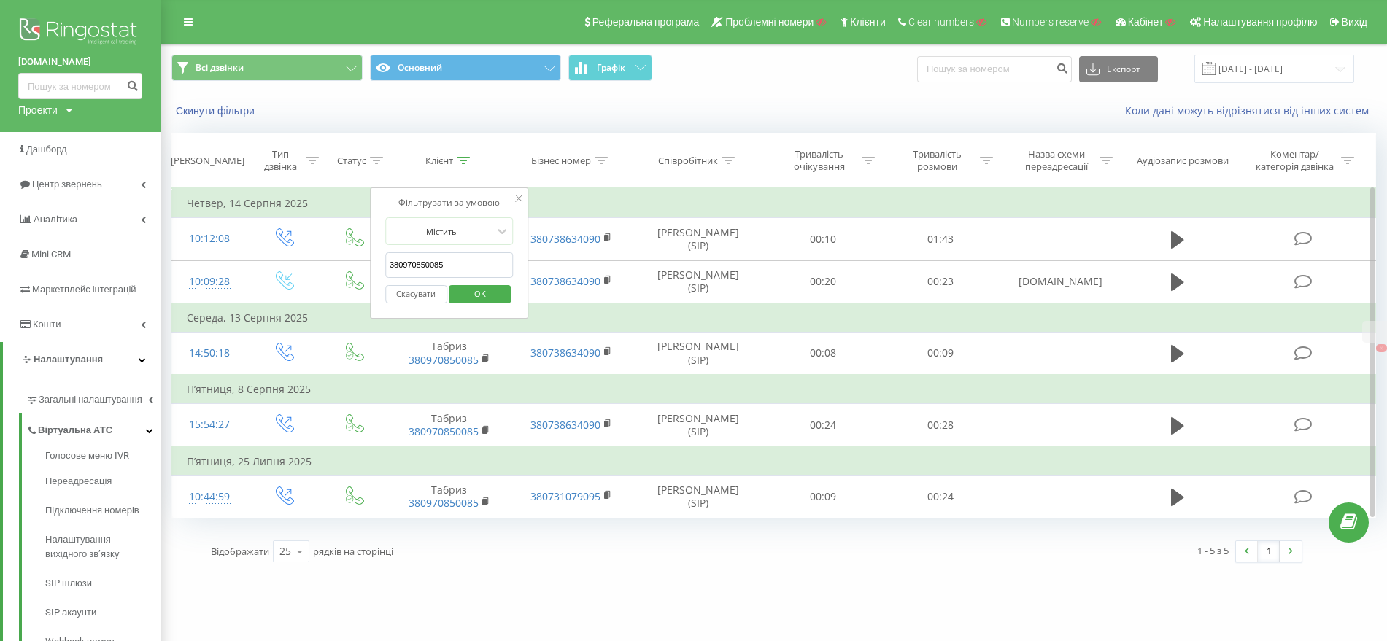
drag, startPoint x: 455, startPoint y: 259, endPoint x: 400, endPoint y: 268, distance: 56.2
click at [376, 260] on div "Фільтрувати за умовою Містить 380970850085 Скасувати OK" at bounding box center [449, 252] width 159 height 131
paste input "55276348"
type input "380955276348"
click at [471, 292] on span "OK" at bounding box center [480, 293] width 41 height 23
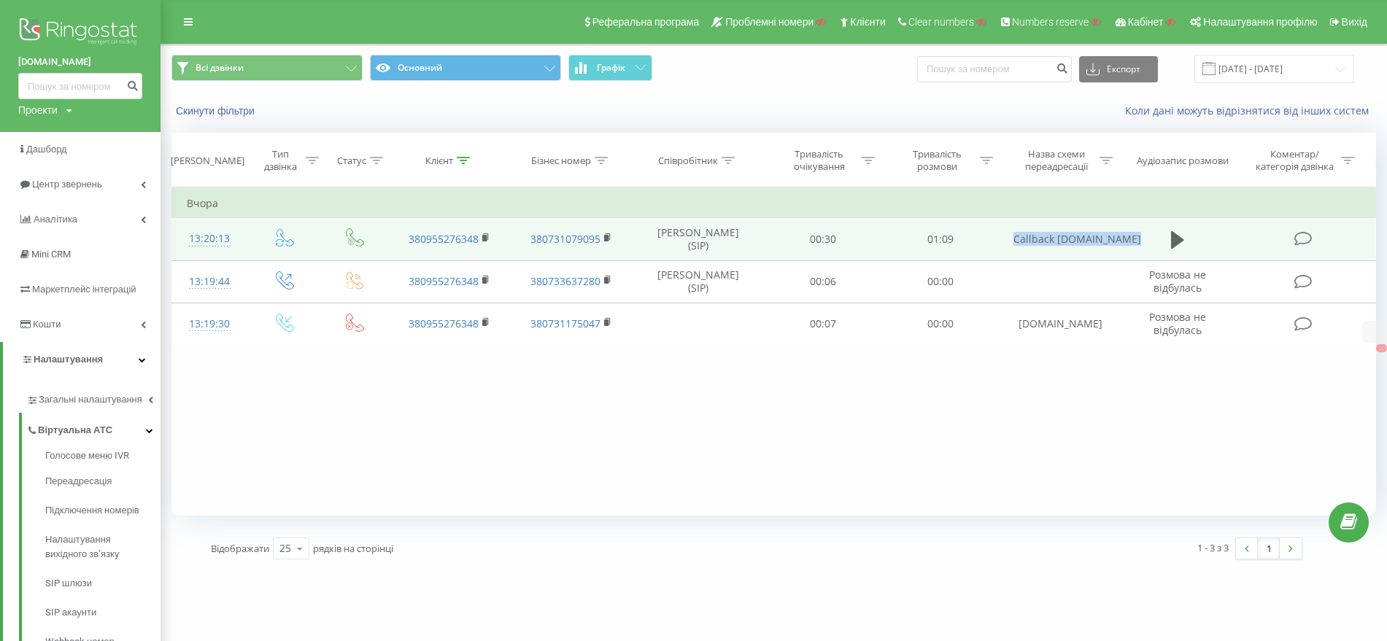
drag, startPoint x: 1013, startPoint y: 241, endPoint x: 1128, endPoint y: 249, distance: 115.5
click at [1128, 249] on tr "13:20:13 380955276348 380731079095 Ігор Фроленков (SIP) 00:30 01:09 Callback sc…" at bounding box center [774, 239] width 1204 height 42
click at [485, 236] on rect at bounding box center [484, 238] width 4 height 7
drag, startPoint x: 1011, startPoint y: 241, endPoint x: 1129, endPoint y: 244, distance: 117.5
click at [1121, 244] on td "Callback schasliviy.dp.ua" at bounding box center [1060, 239] width 123 height 42
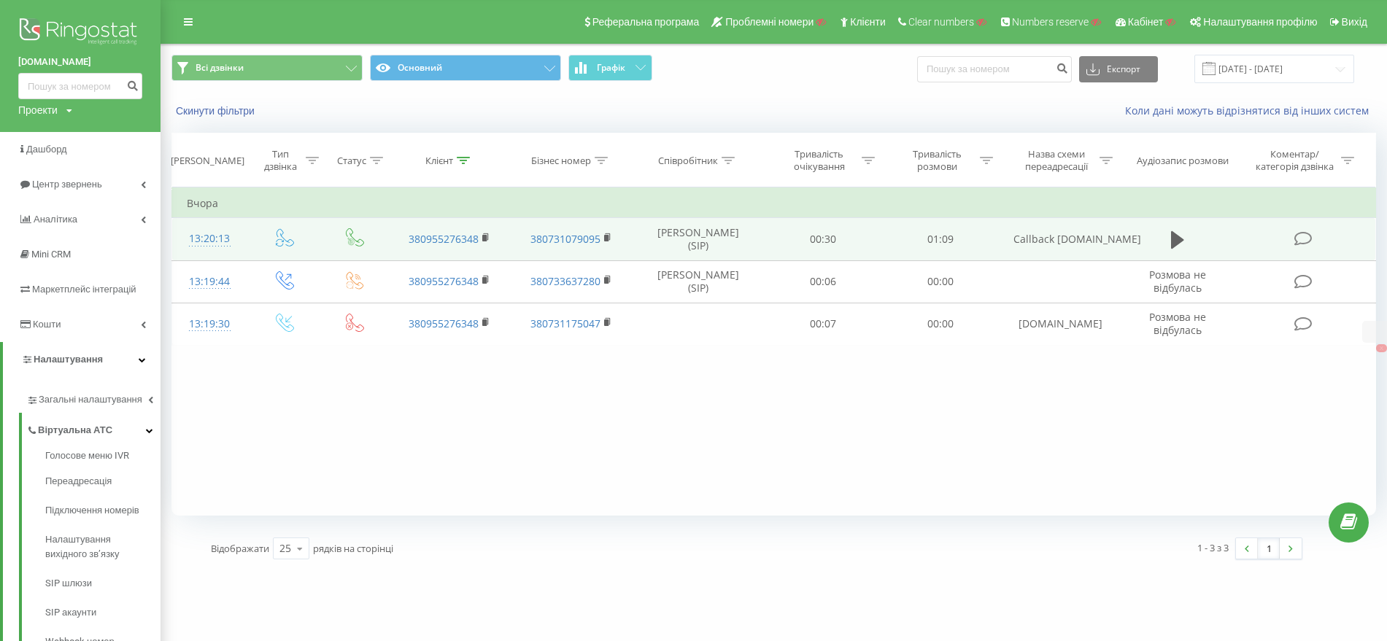
copy td "Callback schasliviy.dp.ua"
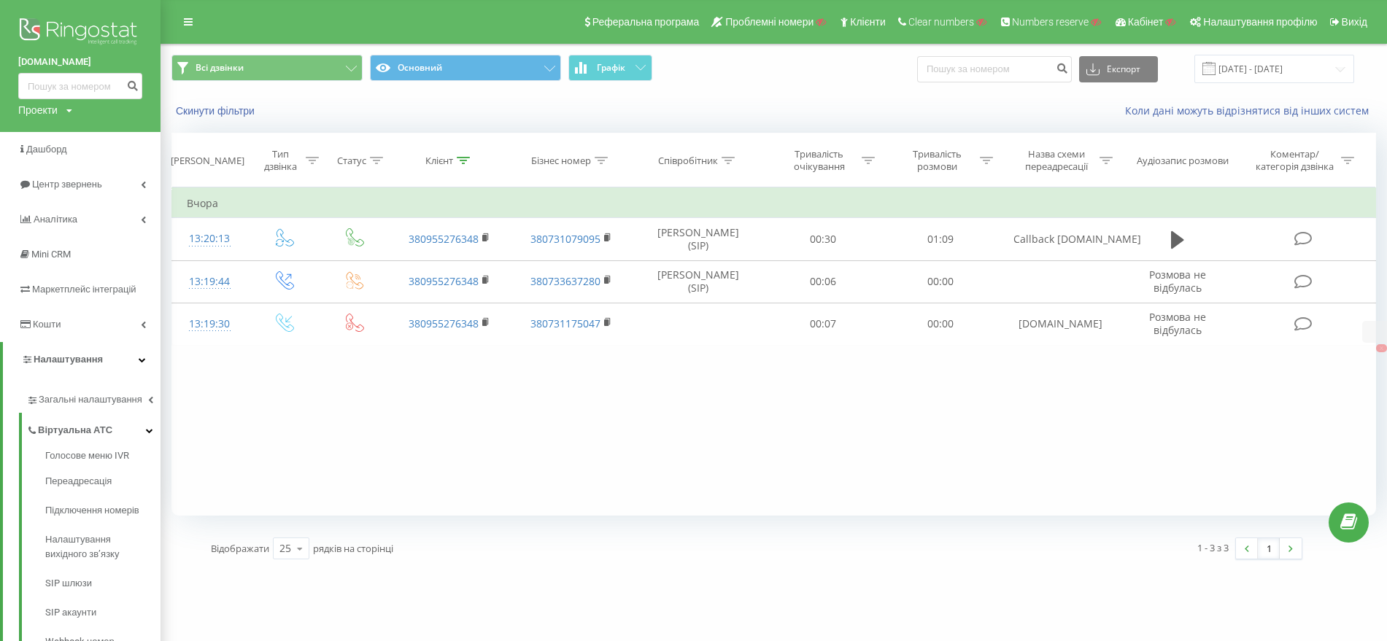
click at [961, 443] on div "Фільтрувати за умовою Дорівнює Введіть значення Скасувати OK Фільтрувати за умо…" at bounding box center [773, 351] width 1204 height 328
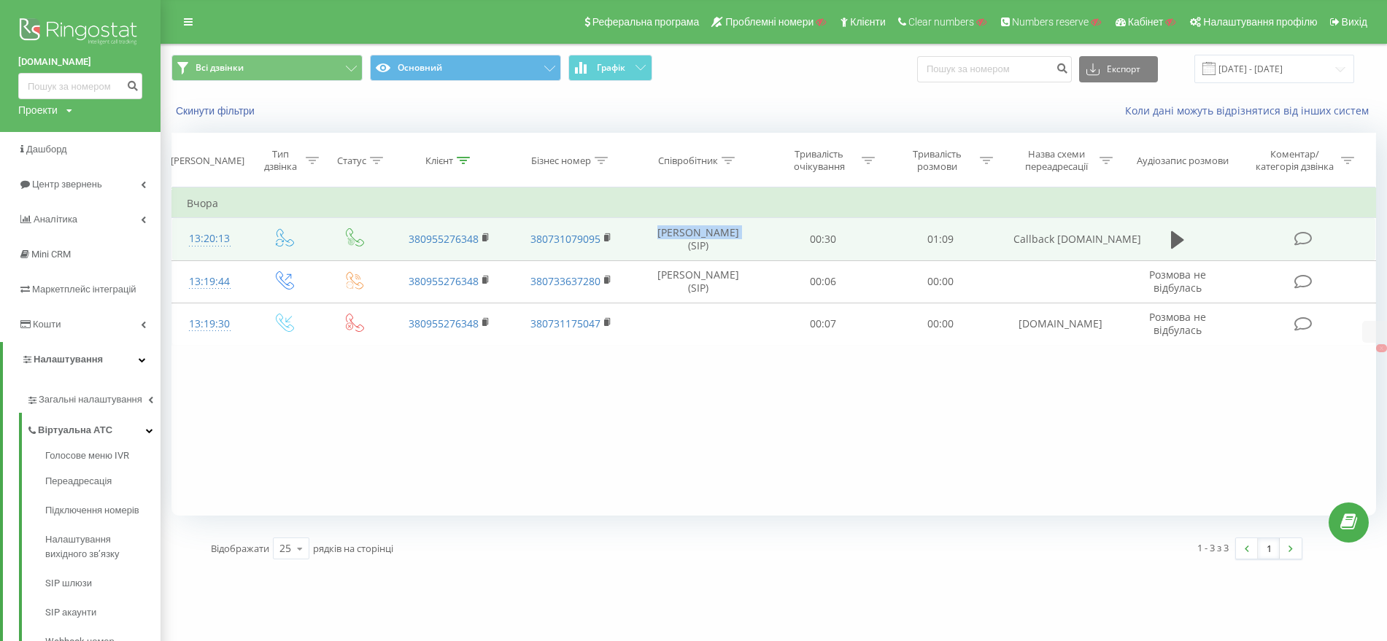
drag, startPoint x: 639, startPoint y: 237, endPoint x: 726, endPoint y: 244, distance: 87.1
click at [726, 244] on td "Ігор Фроленков (SIP)" at bounding box center [697, 239] width 131 height 42
copy td "Ігор Фроленков"
click at [608, 236] on rect at bounding box center [606, 238] width 4 height 7
